Goal: Information Seeking & Learning: Learn about a topic

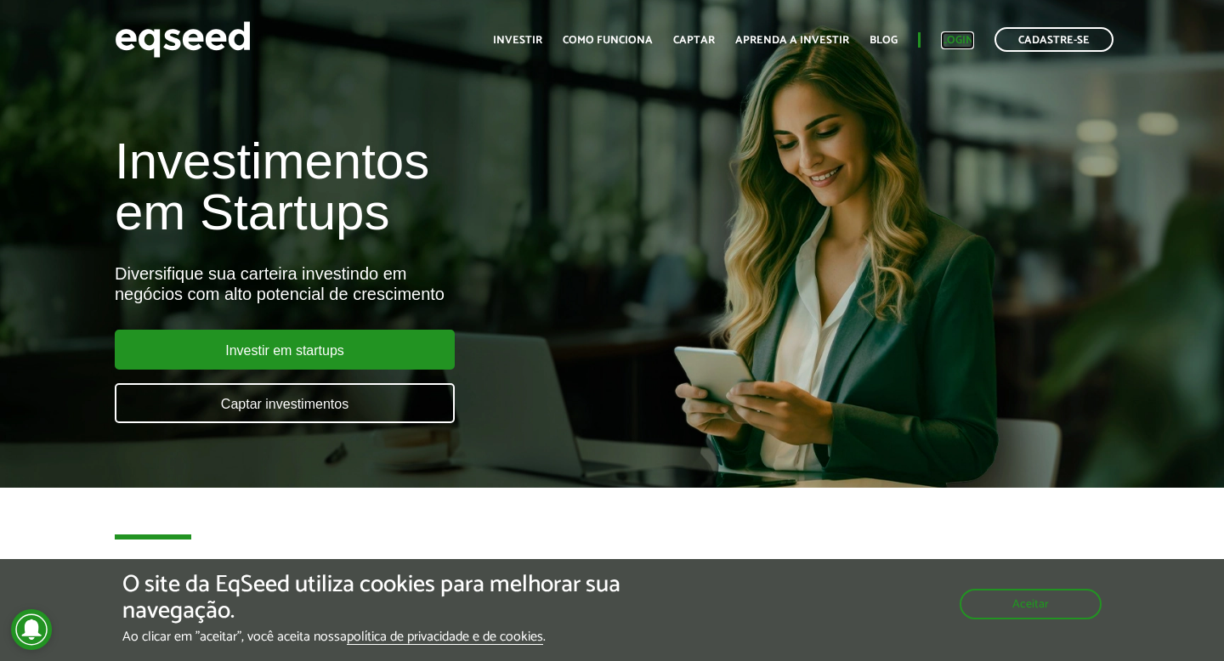
click at [964, 39] on link "Login" at bounding box center [957, 40] width 33 height 11
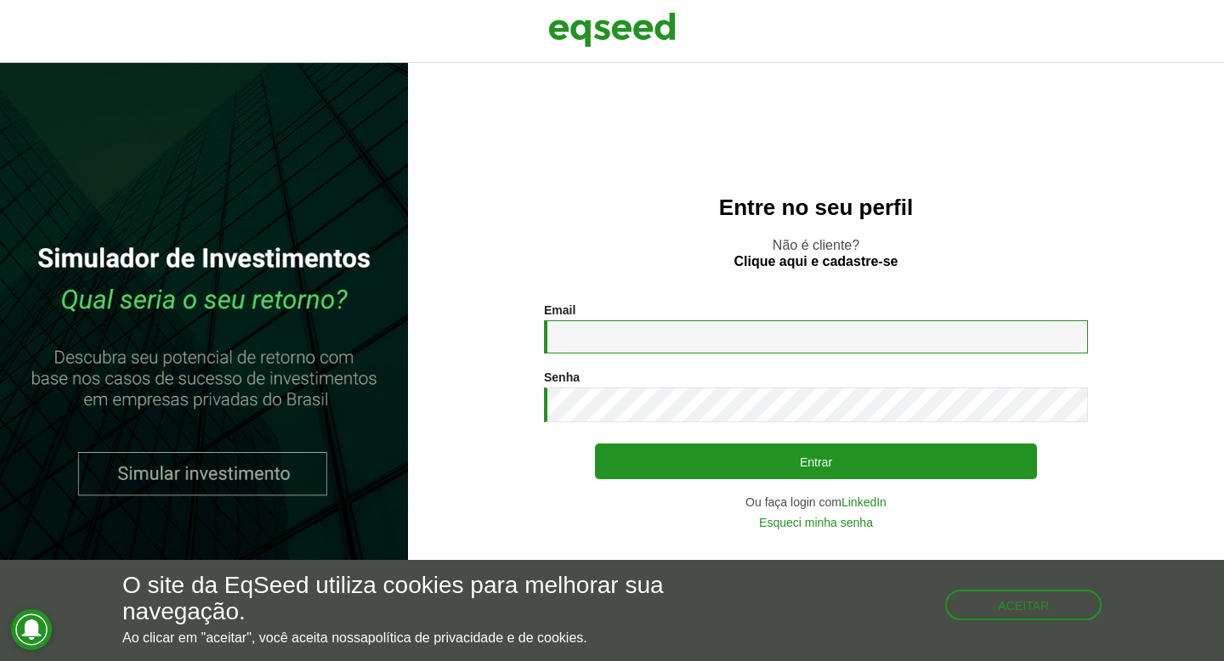
click at [685, 347] on input "Email *" at bounding box center [816, 336] width 544 height 33
type input "**********"
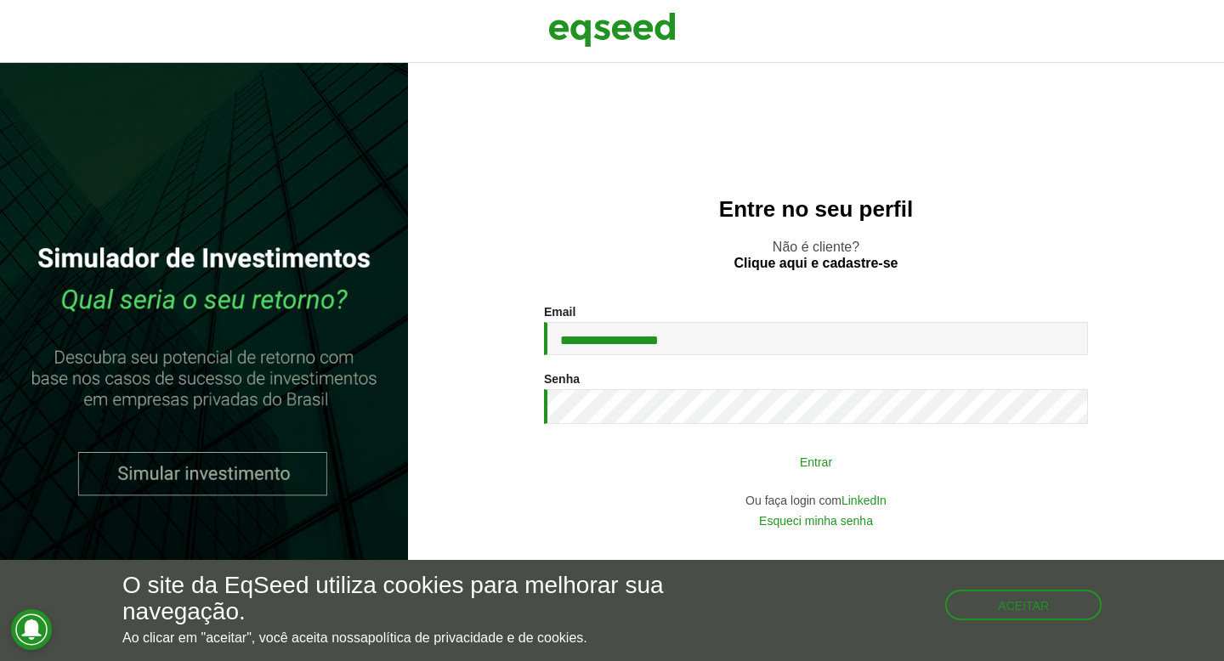
click at [698, 461] on button "Entrar" at bounding box center [816, 461] width 442 height 32
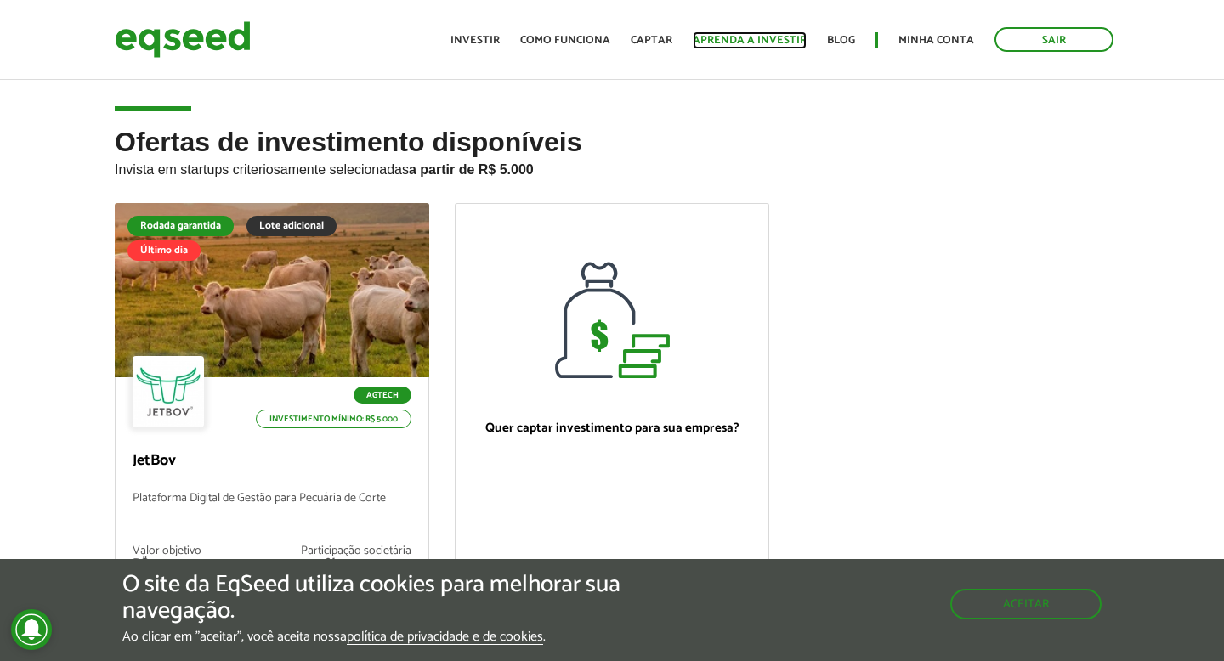
click at [779, 41] on link "Aprenda a investir" at bounding box center [749, 40] width 114 height 11
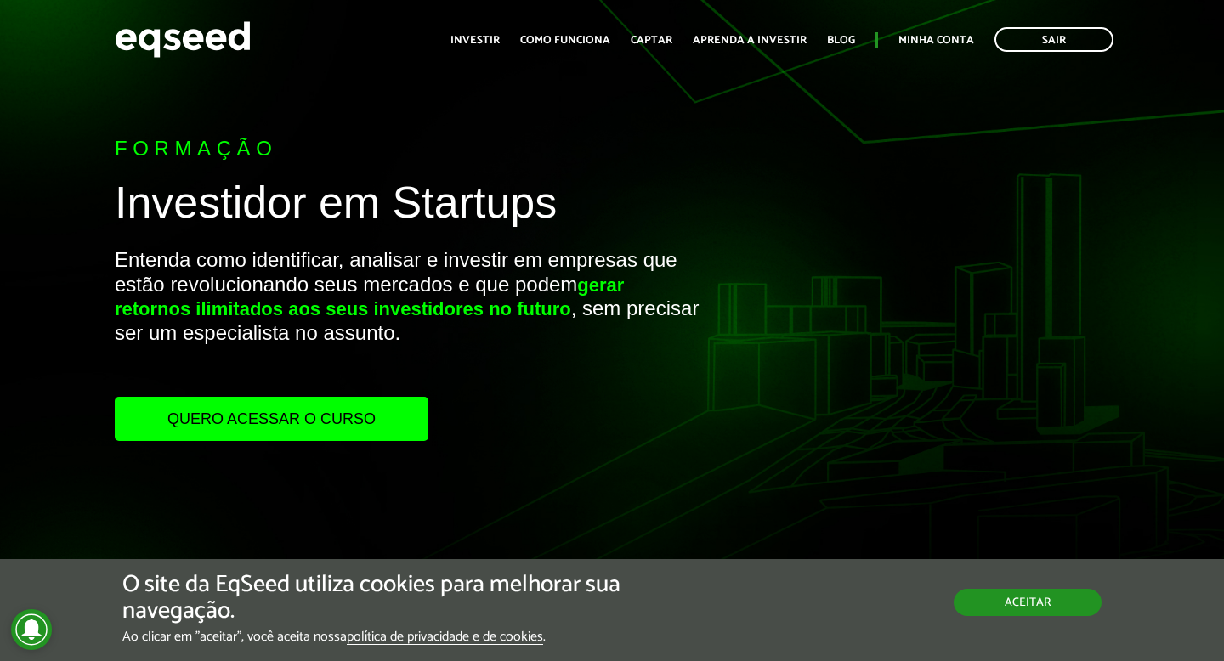
click at [1049, 591] on button "Aceitar" at bounding box center [1027, 602] width 148 height 27
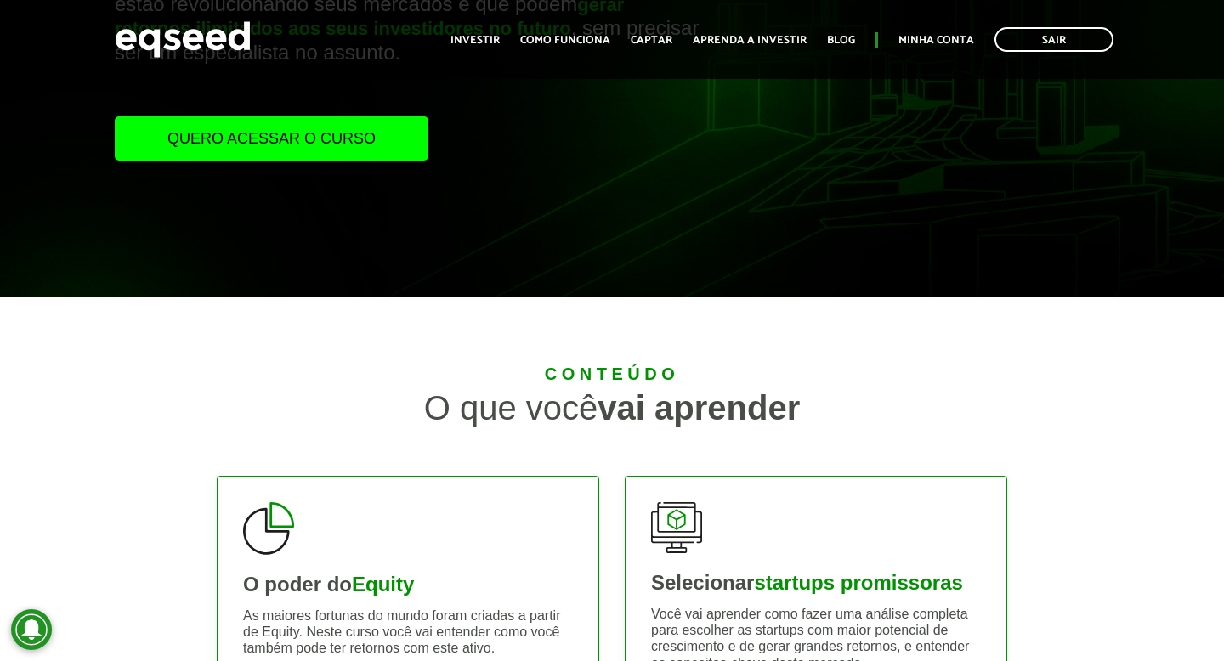
scroll to position [281, 0]
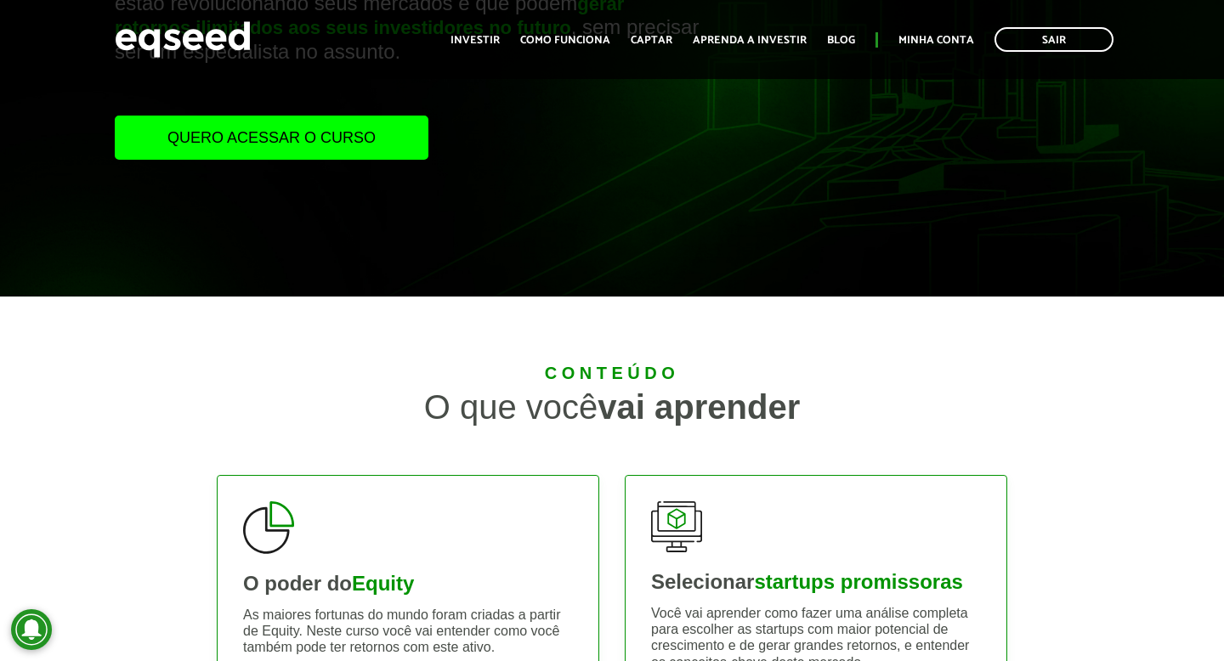
click at [346, 133] on link "Quero acessar o curso" at bounding box center [272, 138] width 314 height 44
